Goal: Task Accomplishment & Management: Complete application form

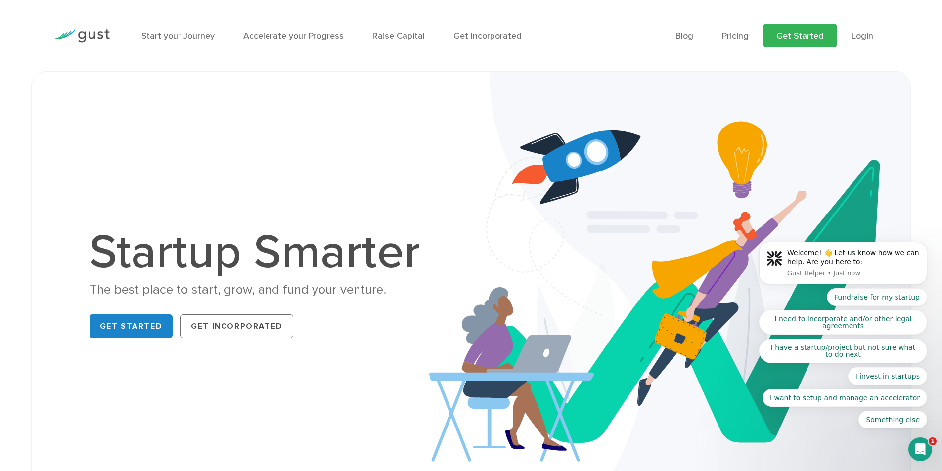
click at [798, 36] on link "Get Started" at bounding box center [800, 36] width 74 height 24
